Goal: Information Seeking & Learning: Learn about a topic

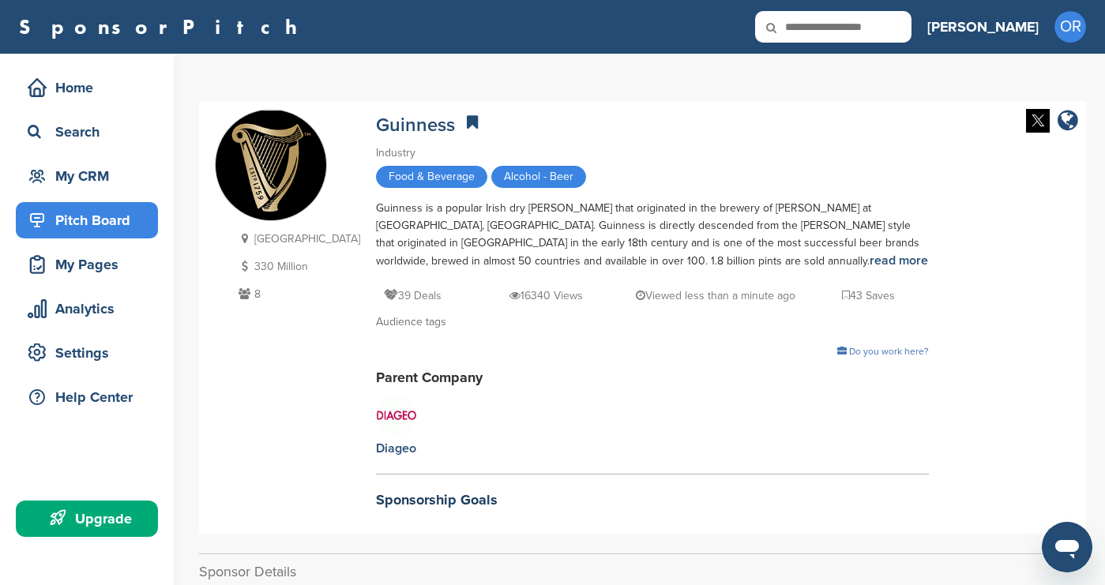
click at [92, 219] on div "Pitch Board" at bounding box center [91, 220] width 134 height 28
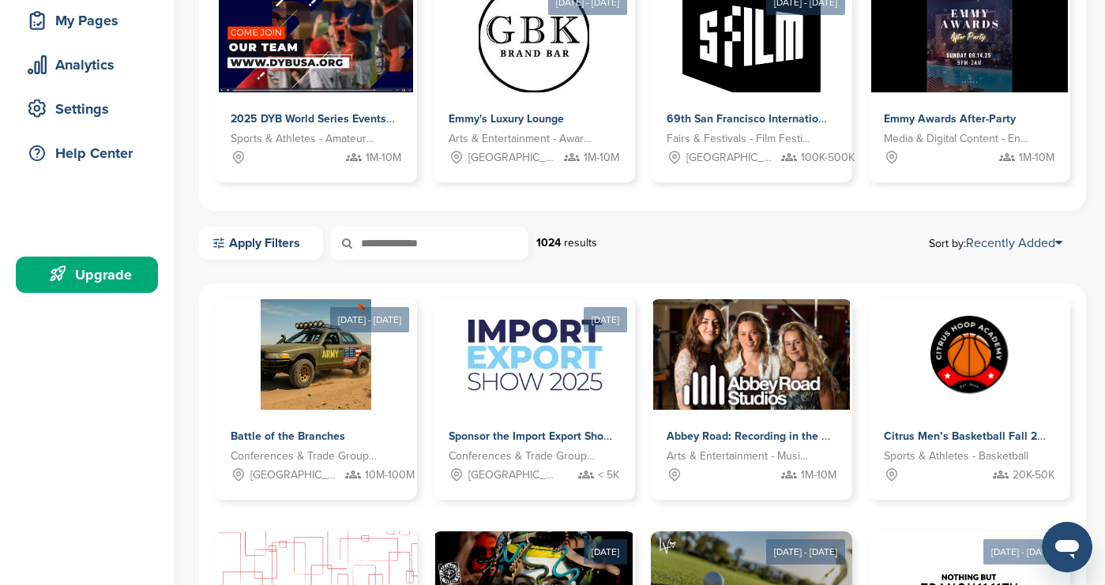
scroll to position [310, 0]
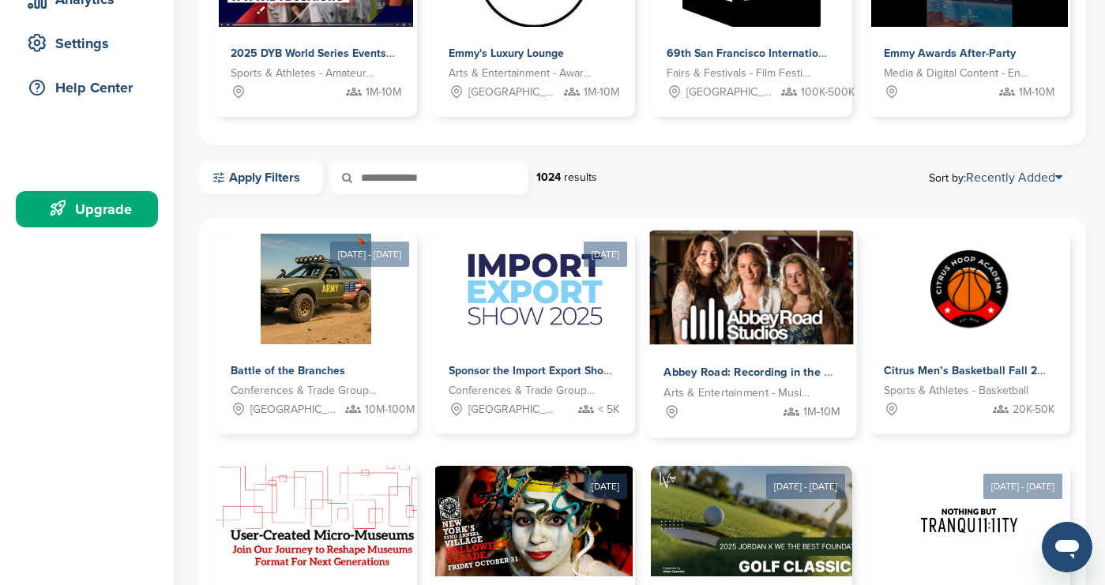
click at [701, 372] on span "Abbey Road: Recording in the most famous studio" at bounding box center [795, 373] width 265 height 14
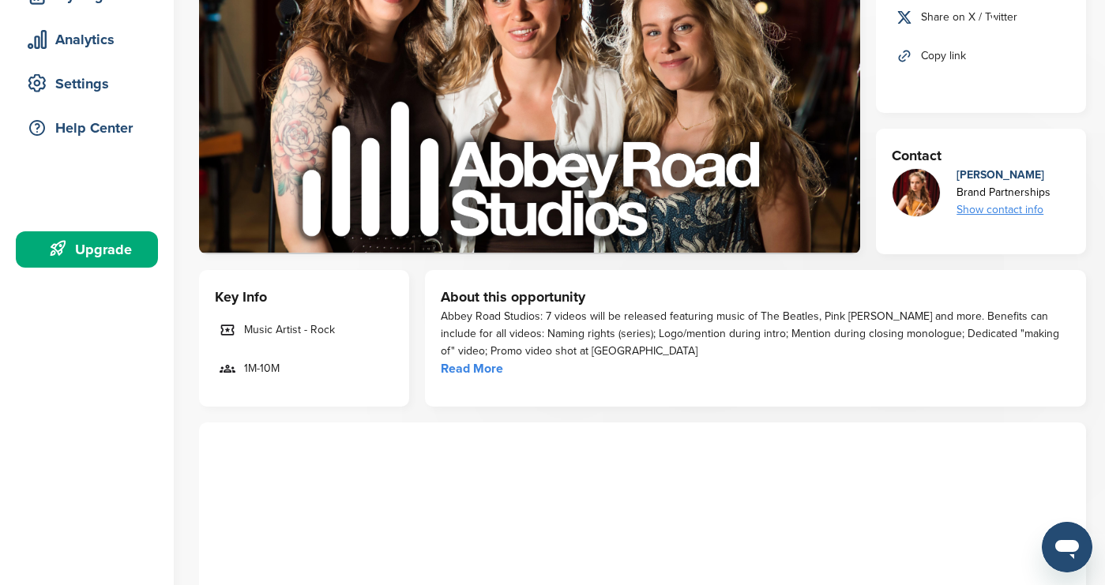
scroll to position [348, 0]
